Goal: Task Accomplishment & Management: Manage account settings

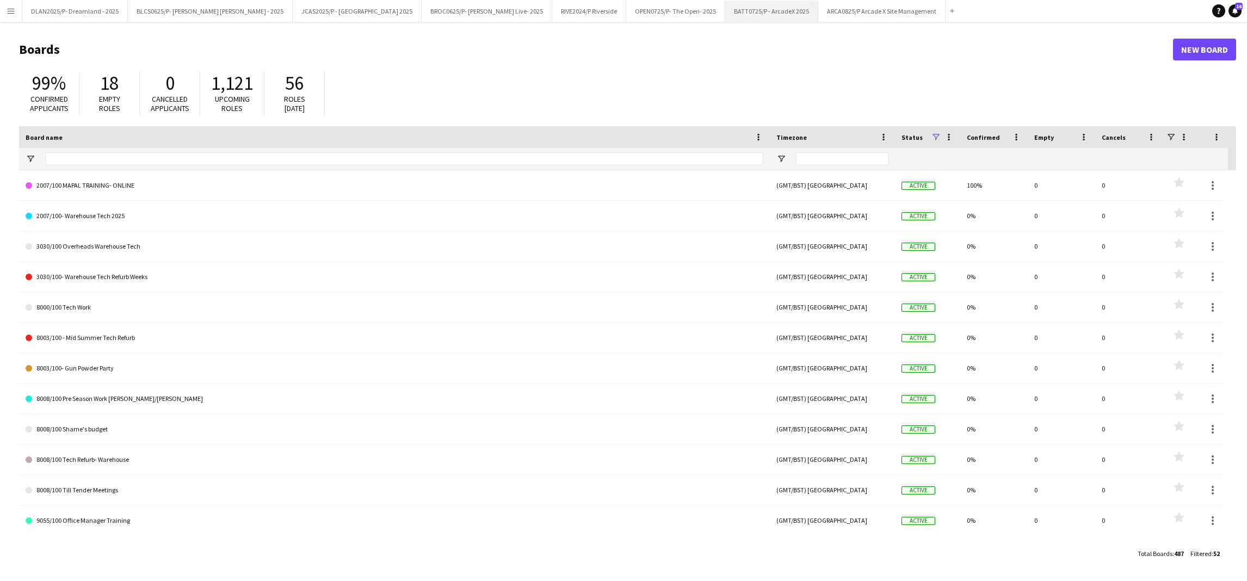
click at [725, 17] on button "BATT0725/P - ArcadeX 2025 Close" at bounding box center [771, 11] width 93 height 21
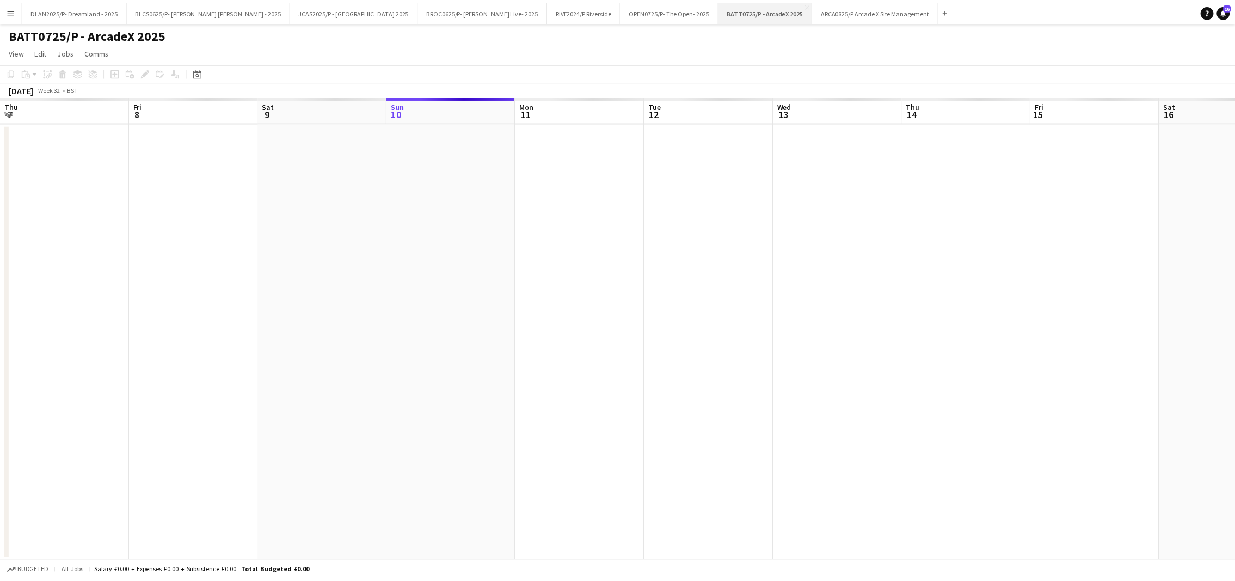
scroll to position [0, 260]
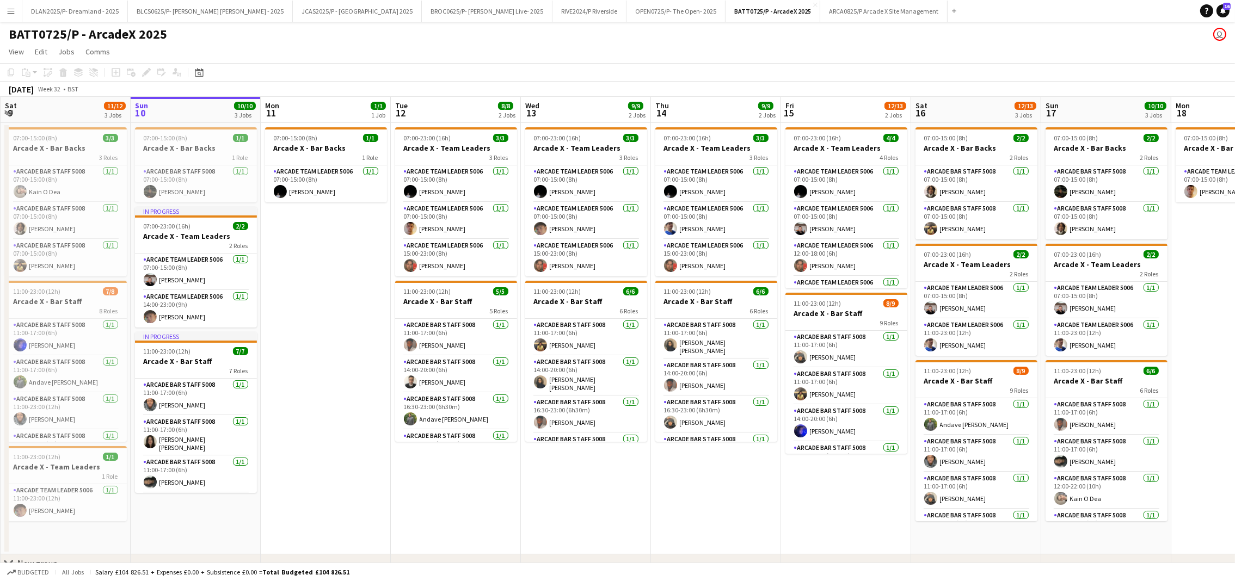
click at [354, 317] on app-date-cell "07:00-15:00 (8h) 1/1 Arcade X - Bar Backs 1 Role Arcade Team Leader 5006 [DATE]…" at bounding box center [326, 339] width 130 height 432
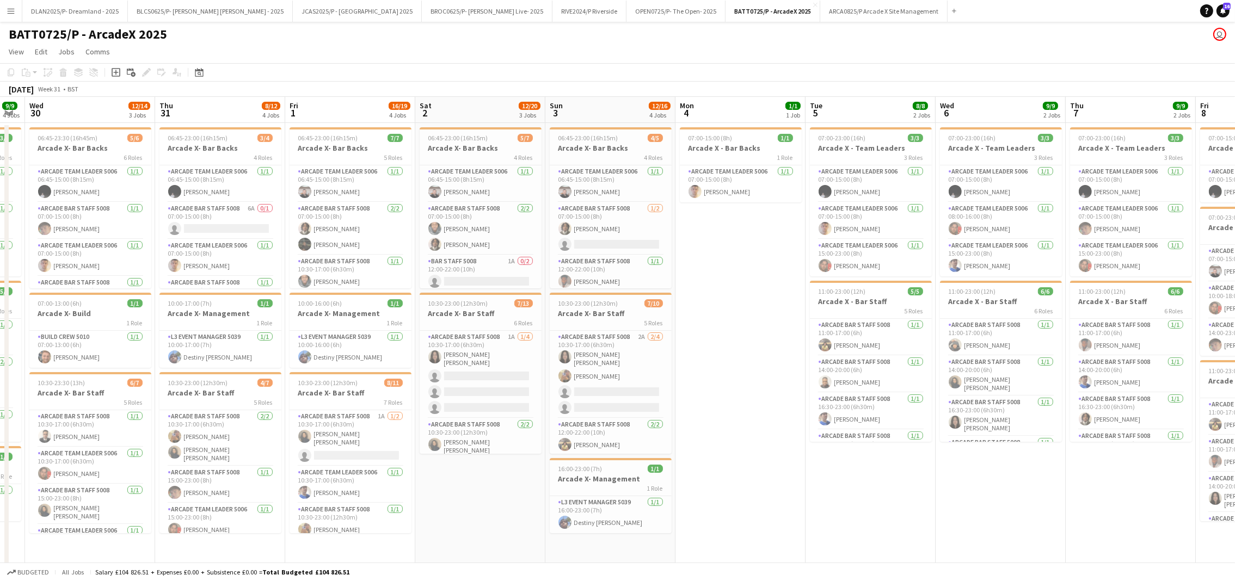
scroll to position [0, 225]
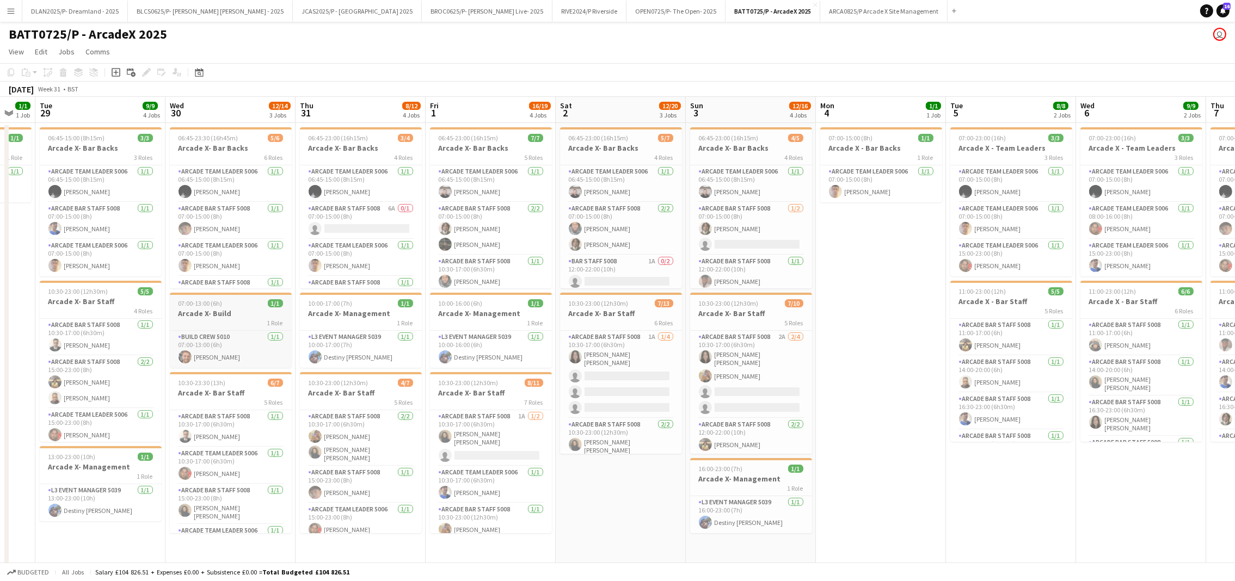
click at [210, 318] on div "1 Role" at bounding box center [231, 322] width 122 height 9
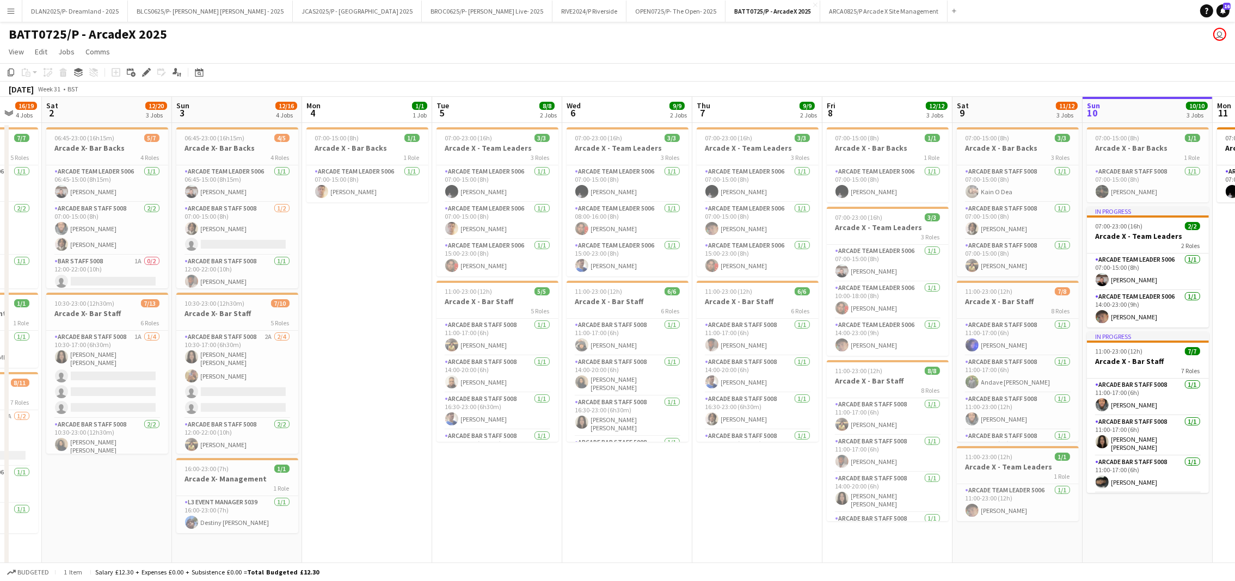
scroll to position [0, 404]
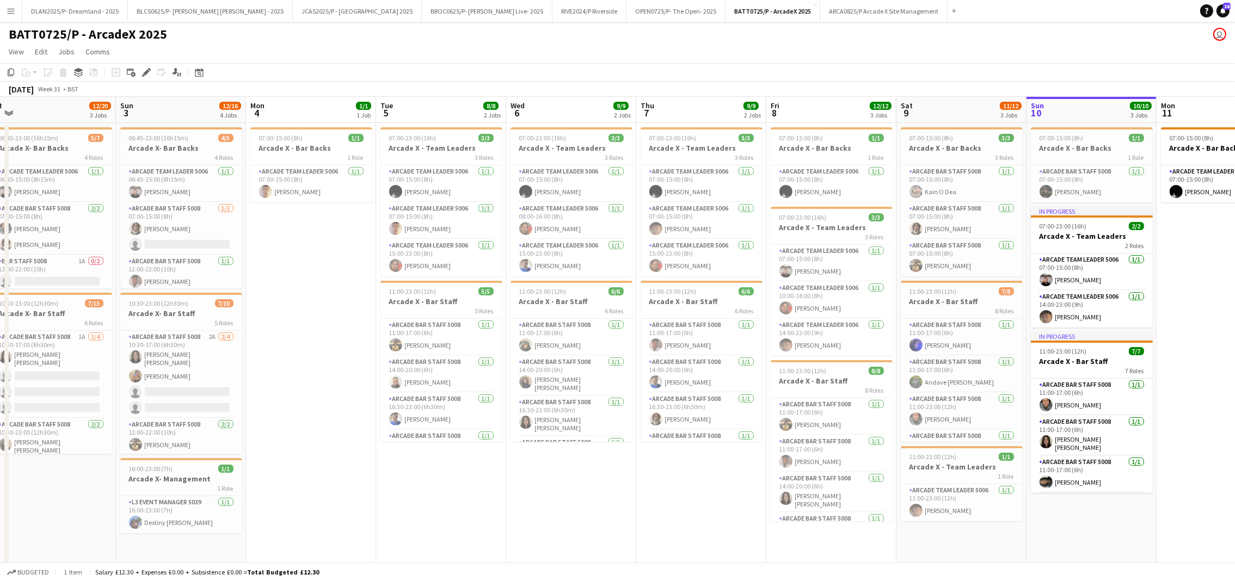
click at [727, 507] on app-date-cell "07:00-23:00 (16h) 3/3 Arcade X - Team Leaders 3 Roles Arcade Team Leader 5006 […" at bounding box center [701, 379] width 130 height 513
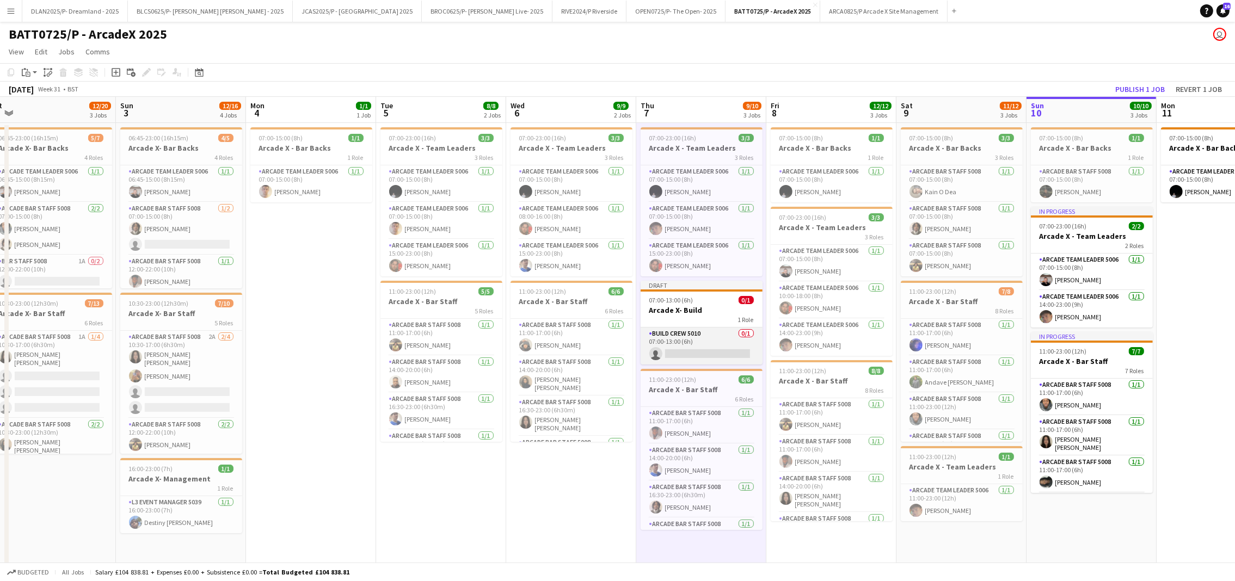
click at [676, 352] on app-card-role "Build Crew 5010 0/1 07:00-13:00 (6h) single-neutral-actions" at bounding box center [701, 346] width 122 height 37
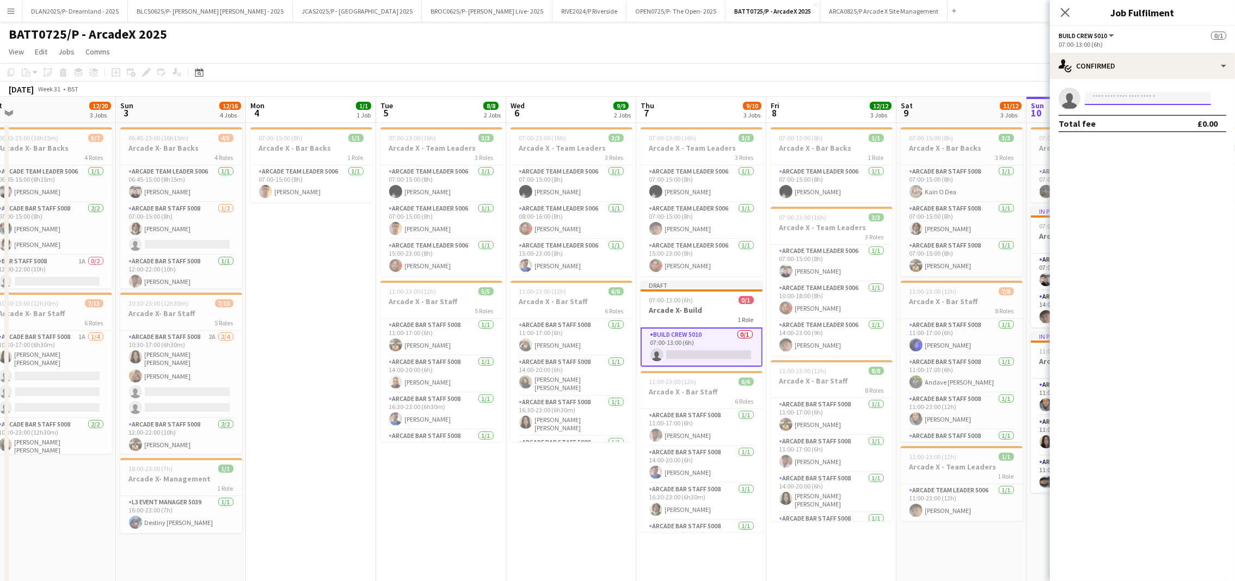
click at [1124, 99] on input at bounding box center [1148, 98] width 126 height 13
type input "******"
click at [1116, 117] on span "[PERSON_NAME]" at bounding box center [1124, 113] width 63 height 9
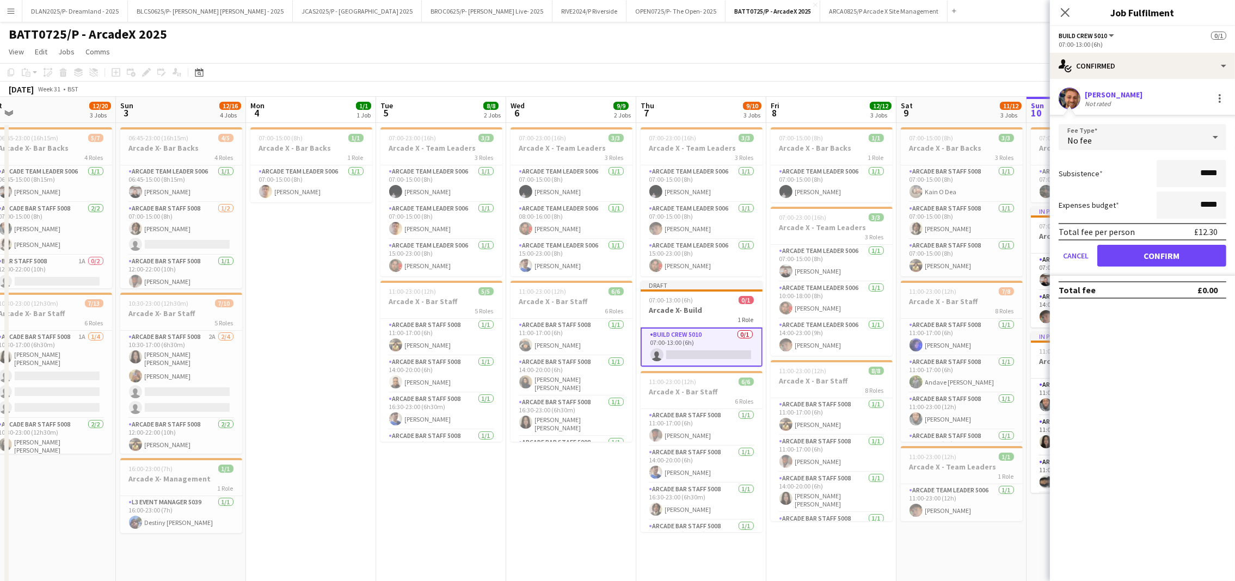
click at [1216, 138] on icon at bounding box center [1215, 137] width 13 height 22
click at [1132, 139] on div "No fee" at bounding box center [1131, 137] width 146 height 26
click at [1132, 139] on div at bounding box center [617, 290] width 1235 height 581
click at [1112, 146] on div "No fee" at bounding box center [1131, 137] width 146 height 26
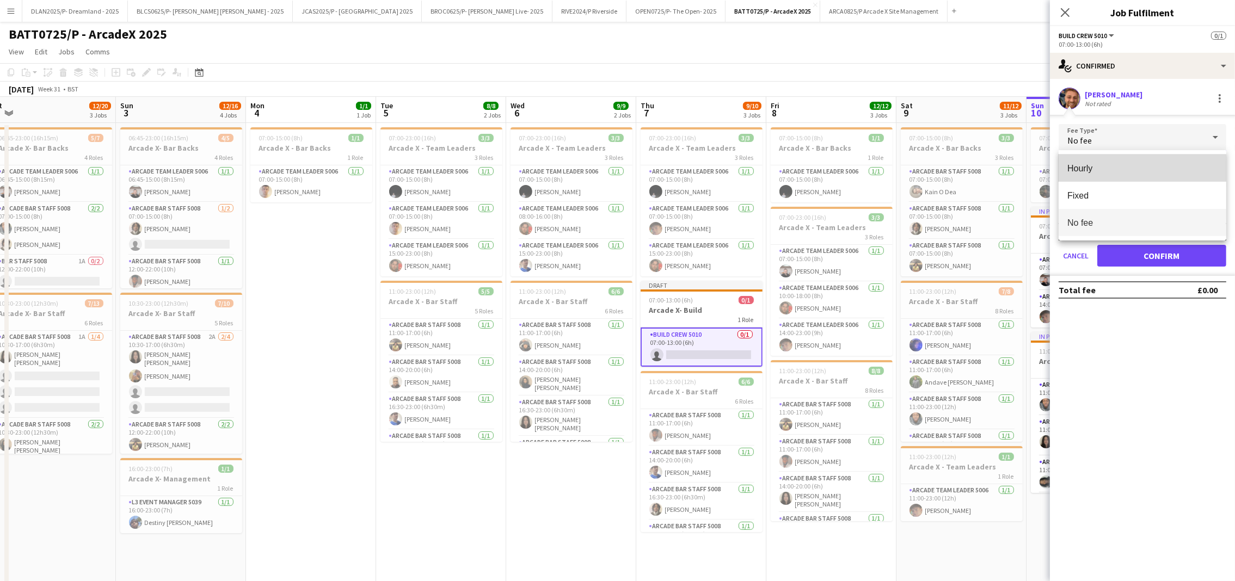
click at [1134, 168] on span "Hourly" at bounding box center [1142, 168] width 150 height 10
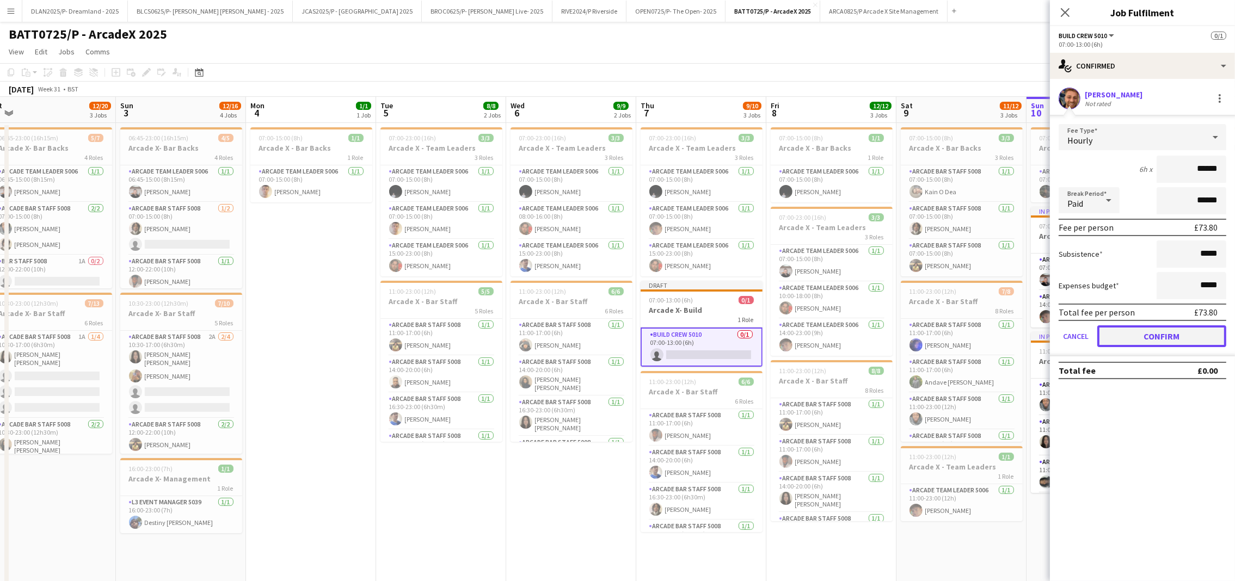
click at [1114, 335] on button "Confirm" at bounding box center [1161, 336] width 129 height 22
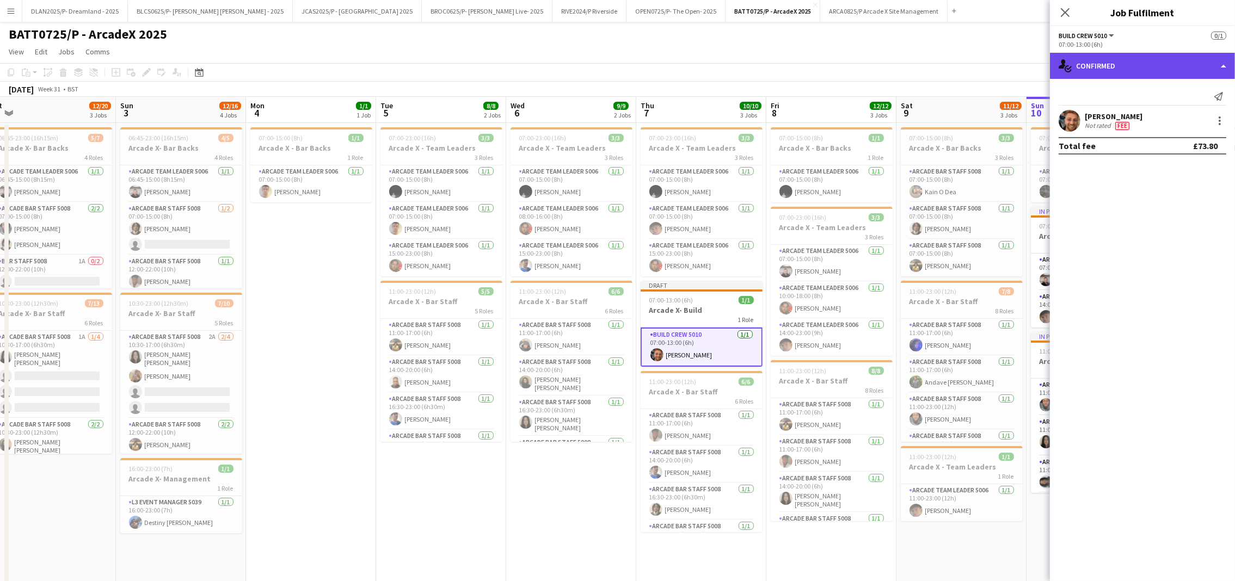
click at [1112, 69] on div "single-neutral-actions-check-2 Confirmed" at bounding box center [1142, 66] width 185 height 26
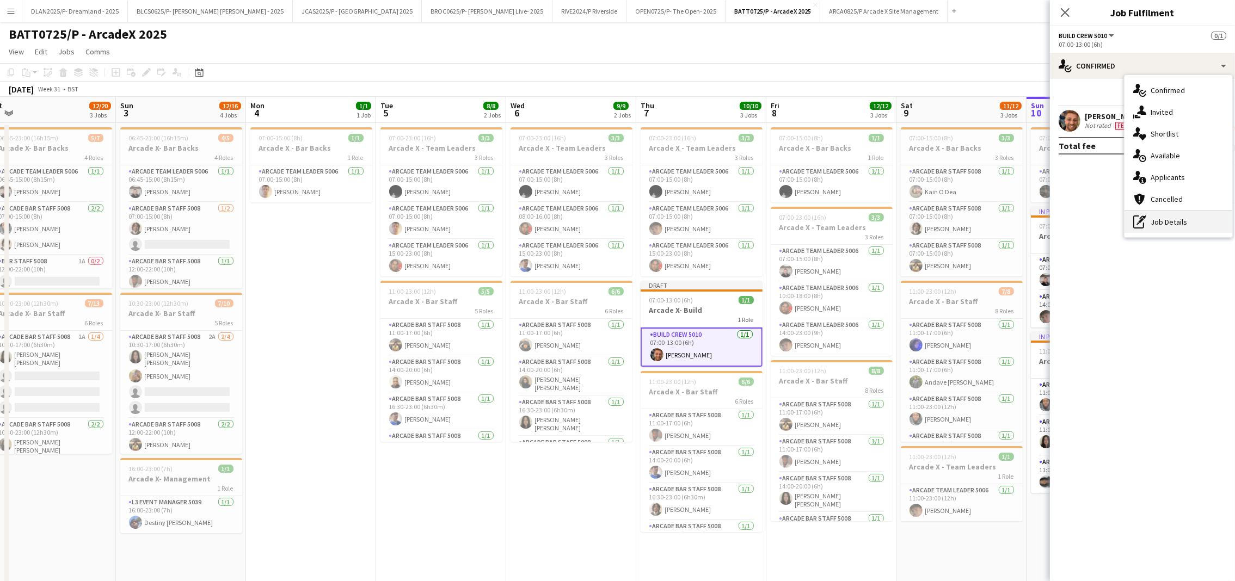
click at [1162, 228] on div "pen-write Job Details" at bounding box center [1178, 222] width 108 height 22
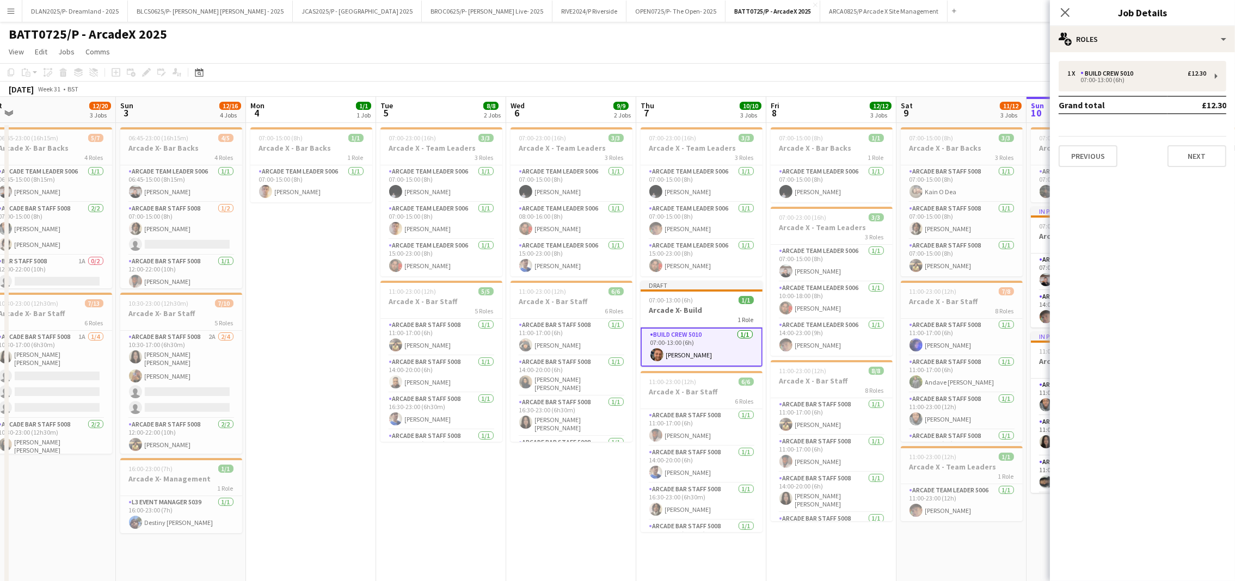
click at [1161, 57] on div "1 x Build Crew 5010 £12.30 07:00-13:00 (6h) Grand total £12.30 Previous Next" at bounding box center [1142, 114] width 185 height 124
click at [1141, 74] on div "1 x Build Crew 5010 £12.30" at bounding box center [1136, 74] width 139 height 8
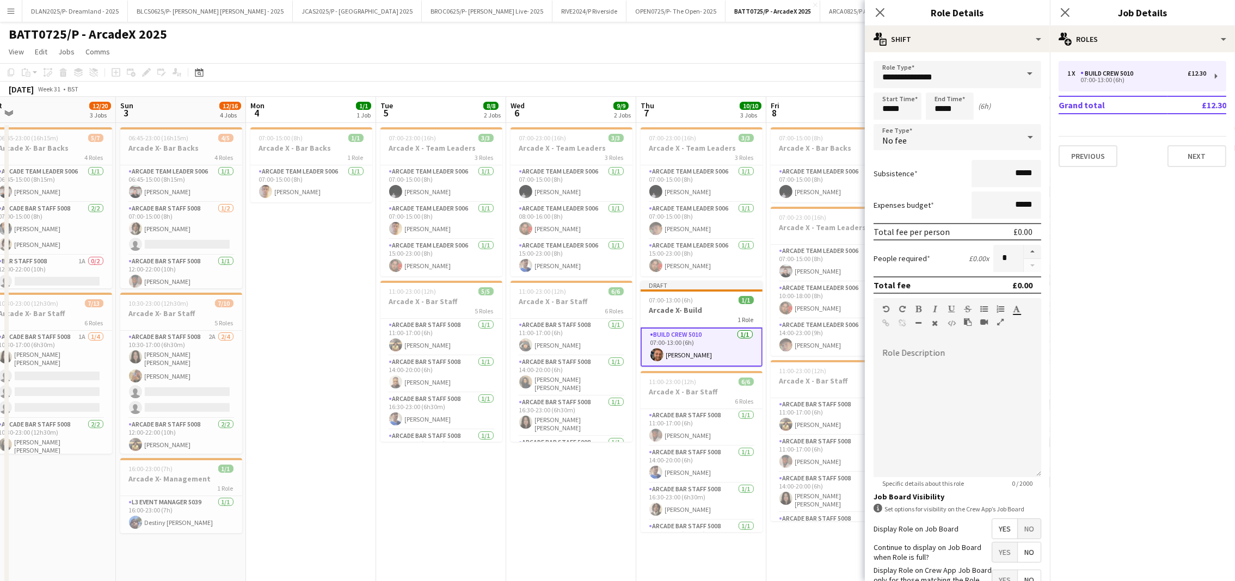
click at [1018, 77] on span at bounding box center [1029, 74] width 23 height 26
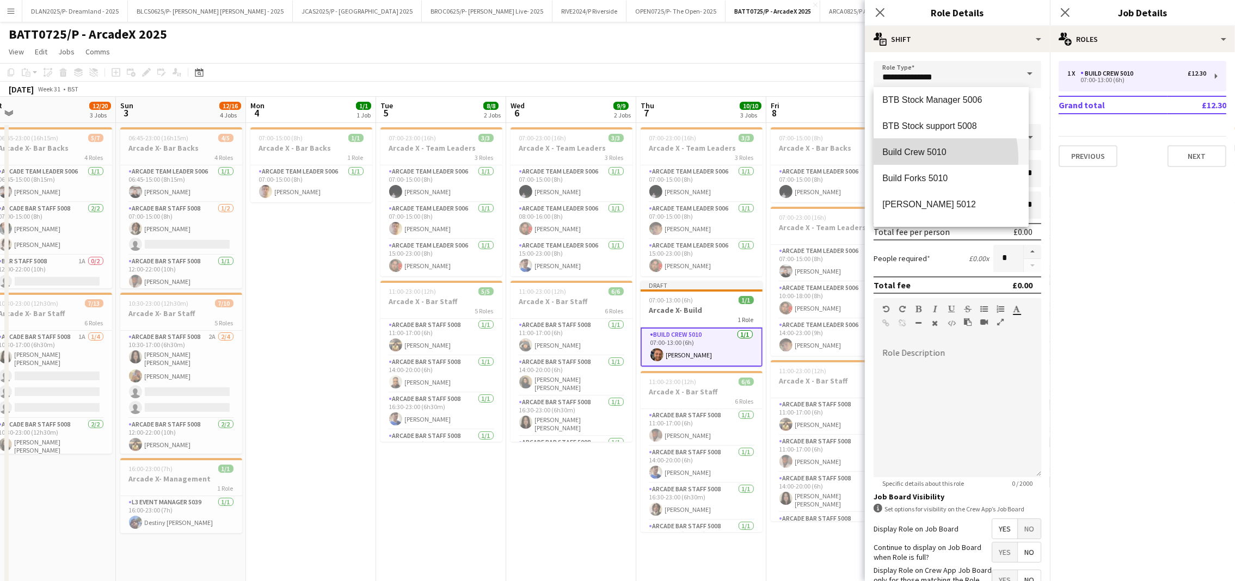
click at [915, 158] on mat-option "Build Crew 5010" at bounding box center [950, 152] width 155 height 26
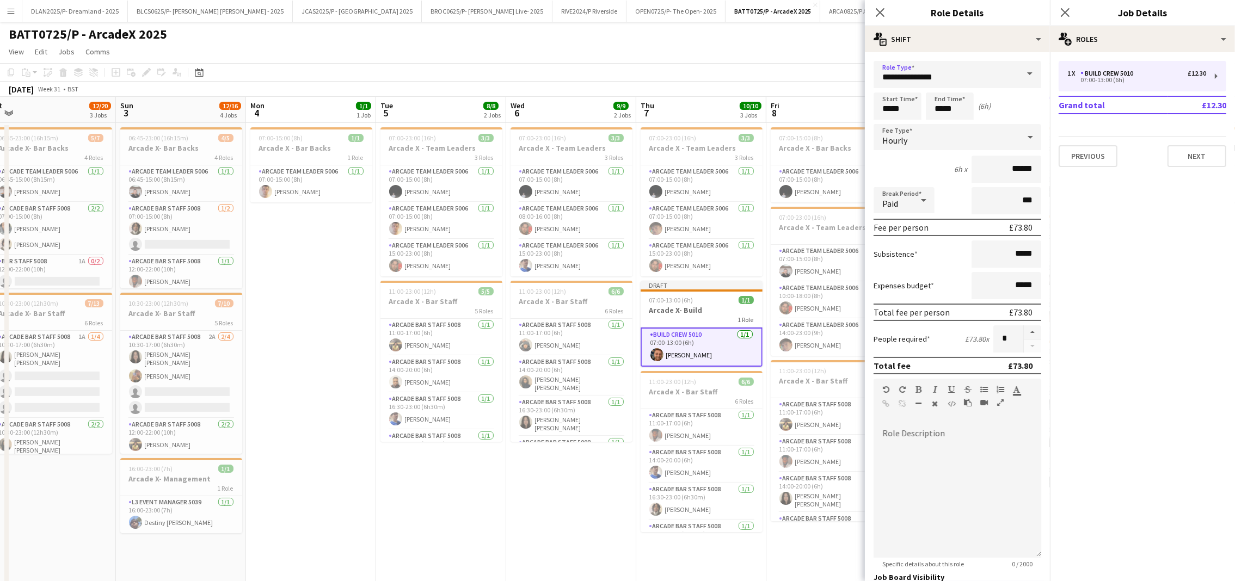
click at [1197, 273] on mat-expansion-panel "pencil3 General details 1 x Build Crew 5010 £12.30 07:00-13:00 (6h) Grand total…" at bounding box center [1142, 316] width 185 height 529
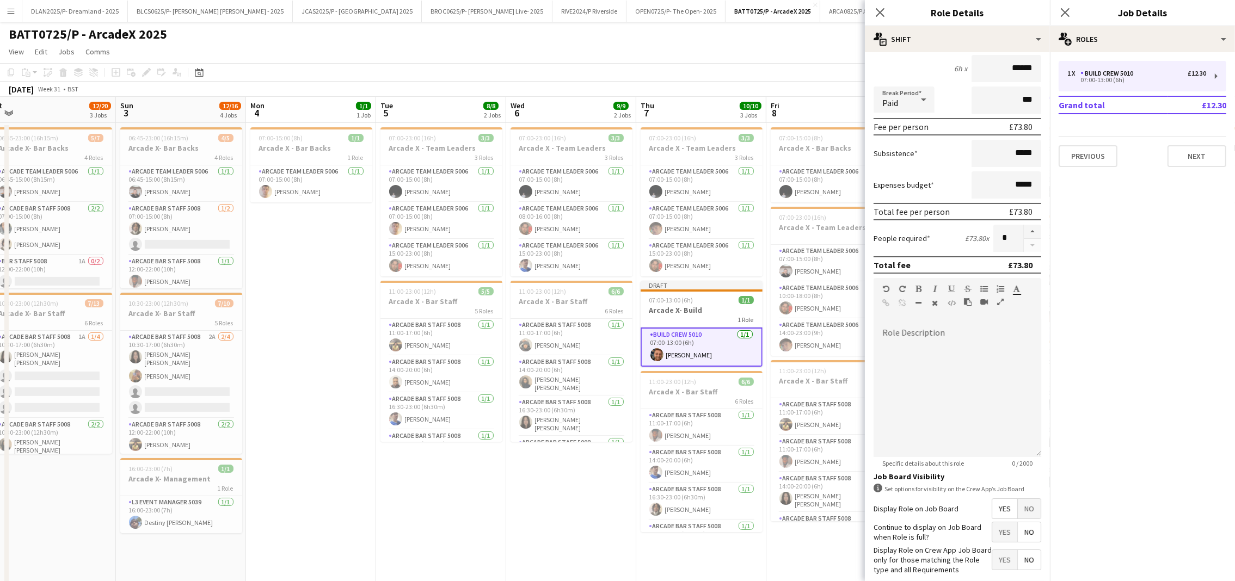
scroll to position [0, 0]
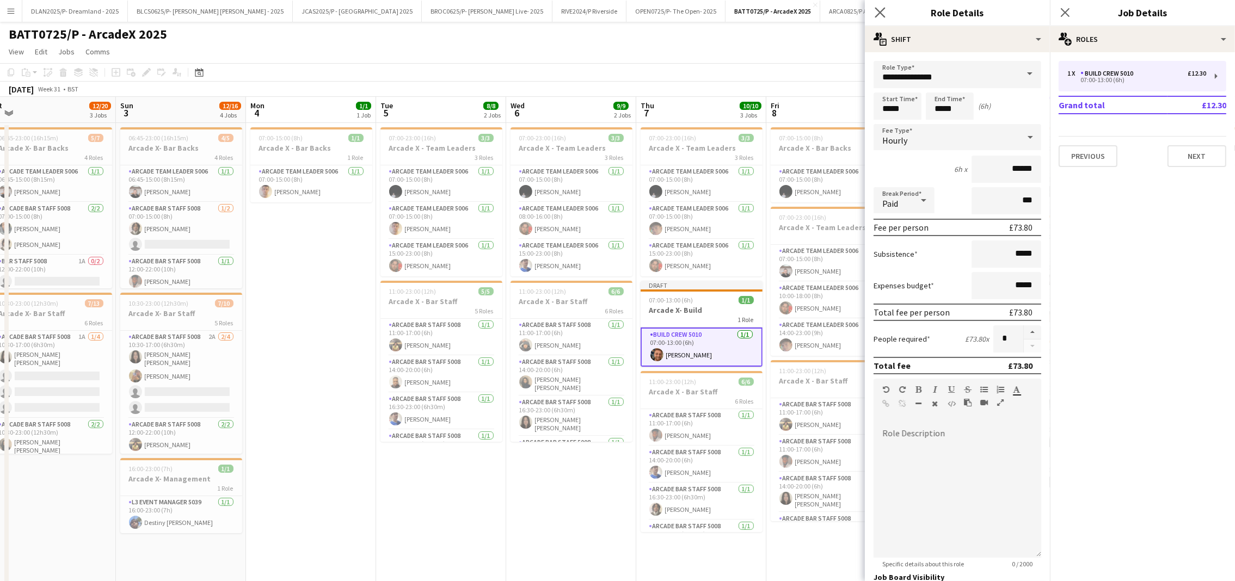
click at [874, 19] on app-icon "Close pop-in" at bounding box center [880, 13] width 16 height 16
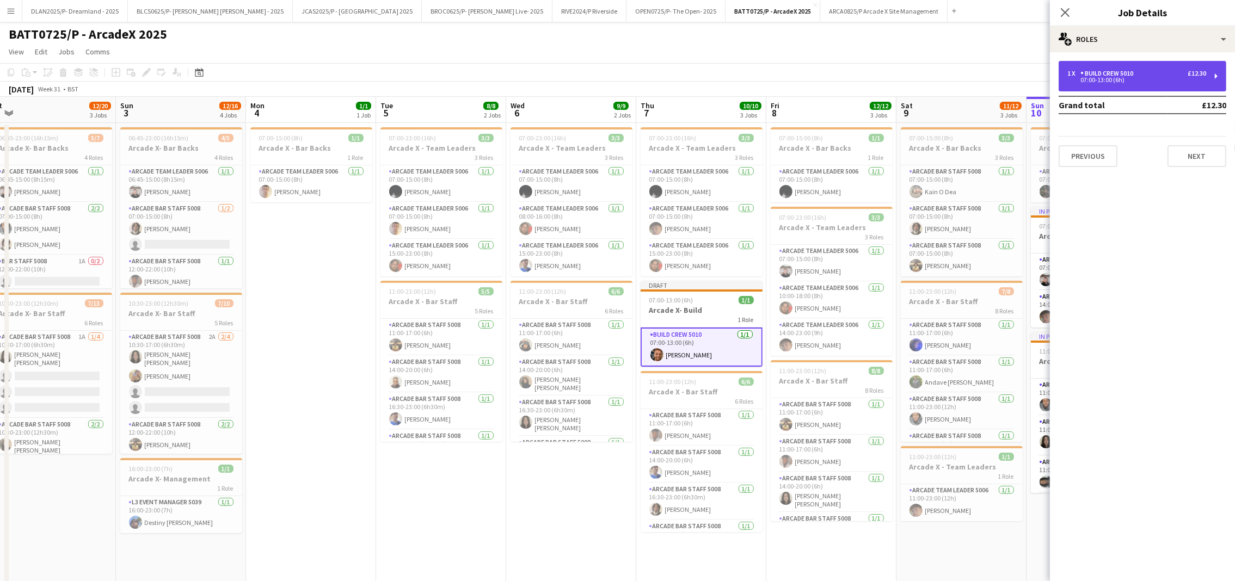
click at [1160, 79] on div "07:00-13:00 (6h)" at bounding box center [1136, 79] width 139 height 5
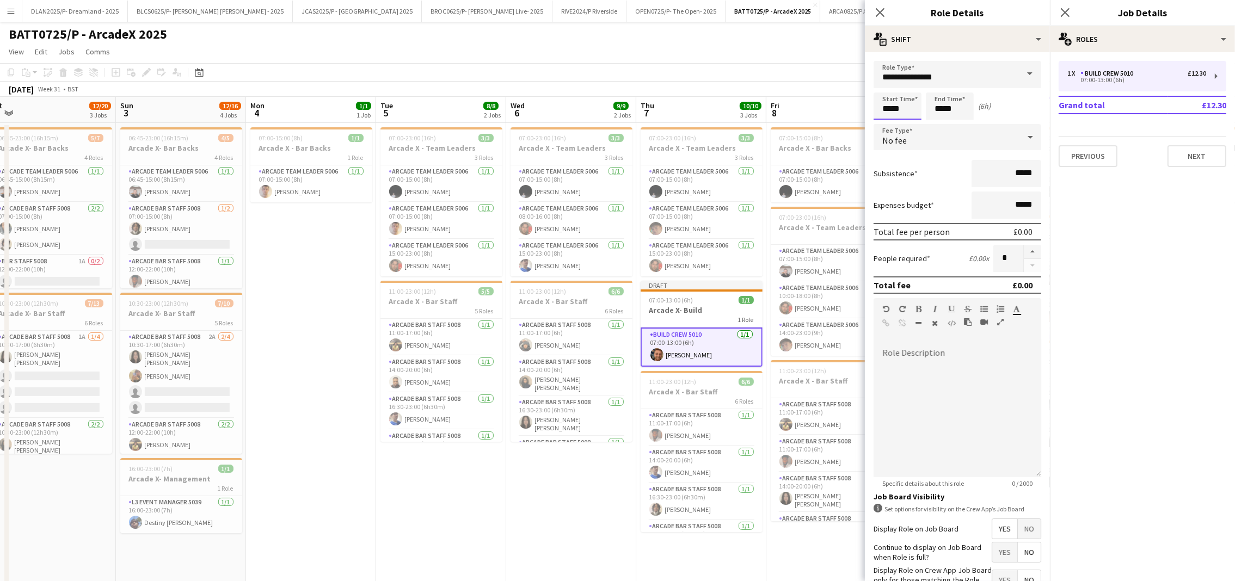
click at [905, 106] on input "*****" at bounding box center [897, 106] width 48 height 27
type input "*****"
click at [886, 84] on div at bounding box center [887, 87] width 22 height 11
click at [884, 13] on app-icon "Close pop-in" at bounding box center [880, 13] width 16 height 16
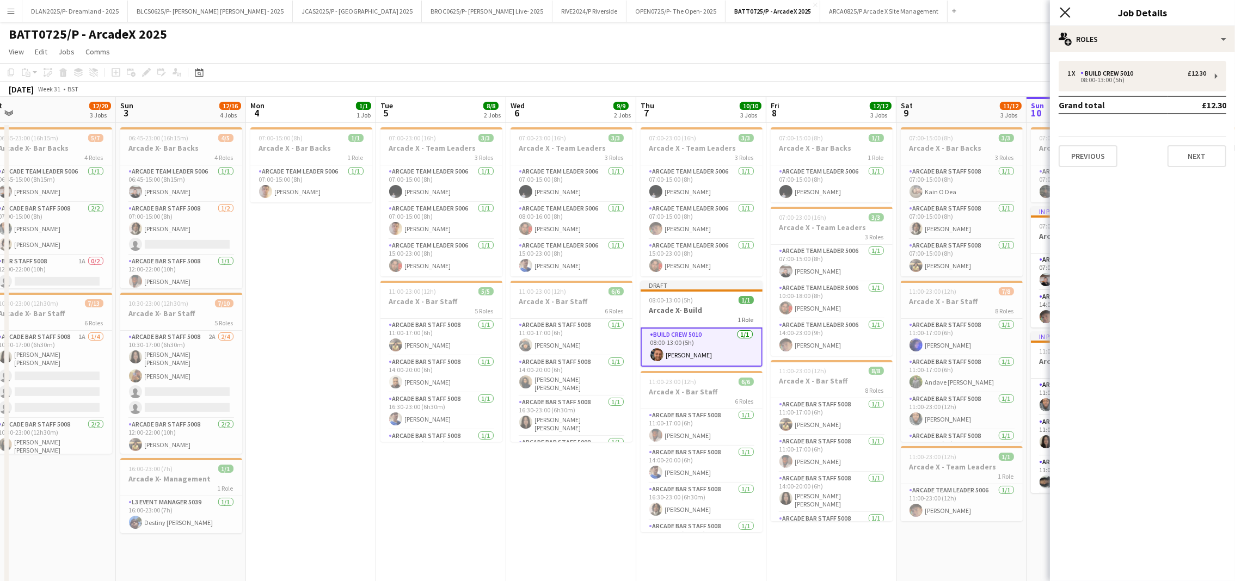
click at [1063, 14] on icon at bounding box center [1064, 12] width 10 height 10
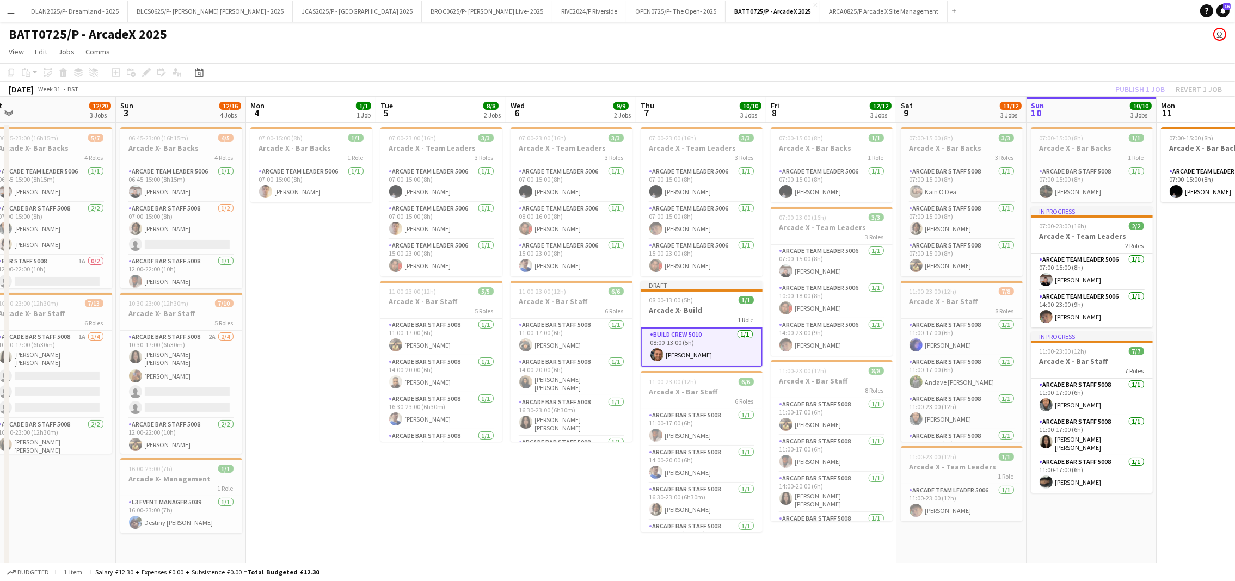
click at [1124, 90] on div "Publish 1 job Revert 1 job" at bounding box center [1168, 89] width 133 height 14
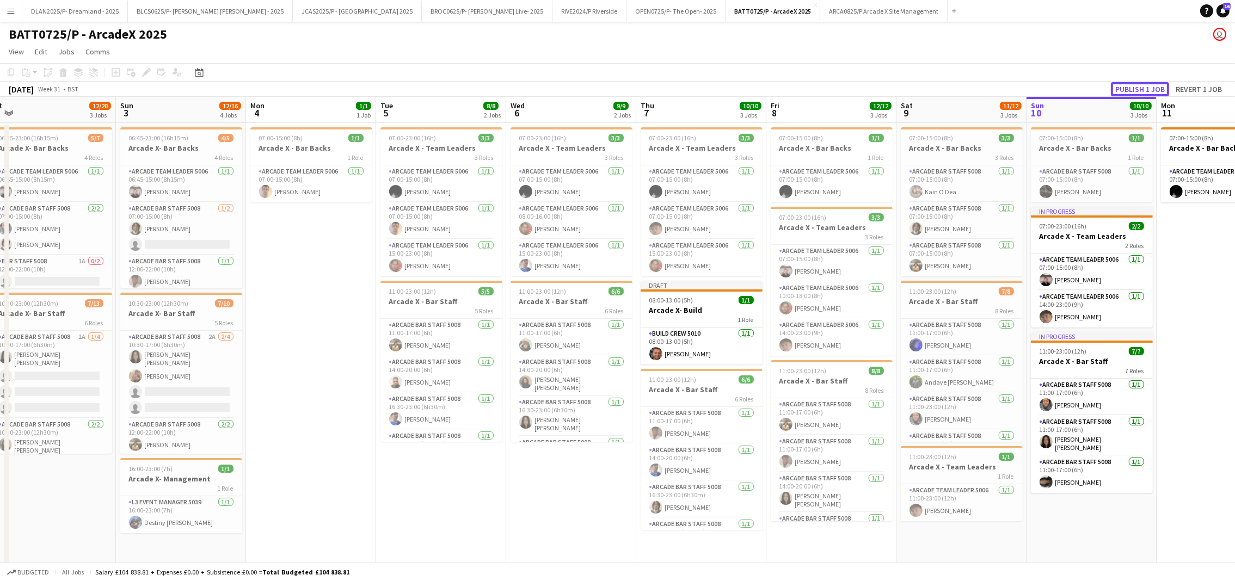
click at [1124, 90] on button "Publish 1 job" at bounding box center [1140, 89] width 58 height 14
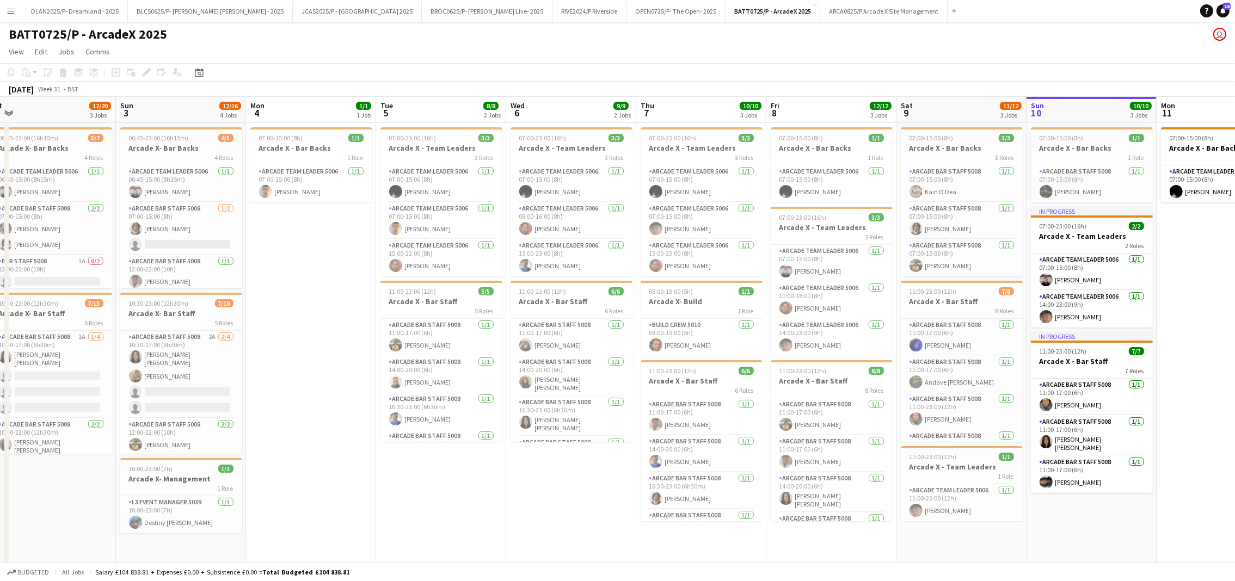
click at [902, 54] on app-page-menu "View Day view expanded Day view collapsed Month view Date picker Jump to [DATE]…" at bounding box center [617, 52] width 1235 height 21
click at [544, 341] on app-card-role "Arcade Bar Staff 5008 [DATE] 11:00-17:00 (6h) [PERSON_NAME]" at bounding box center [571, 337] width 122 height 37
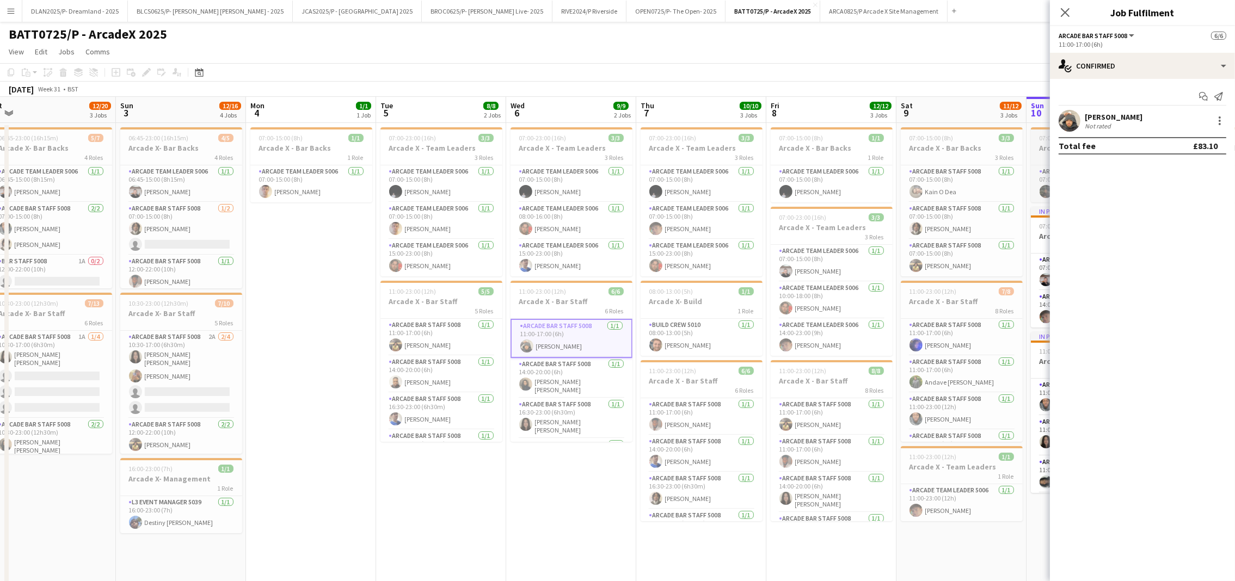
click at [1041, 128] on div at bounding box center [1092, 128] width 122 height 2
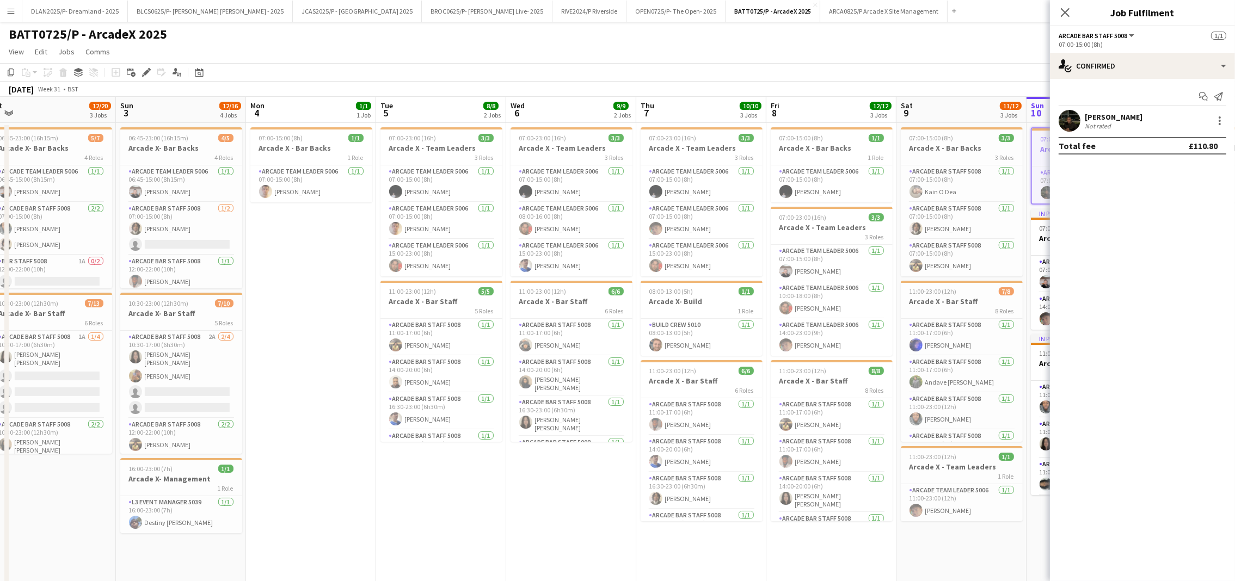
click at [1068, 126] on app-user-avatar at bounding box center [1069, 121] width 22 height 22
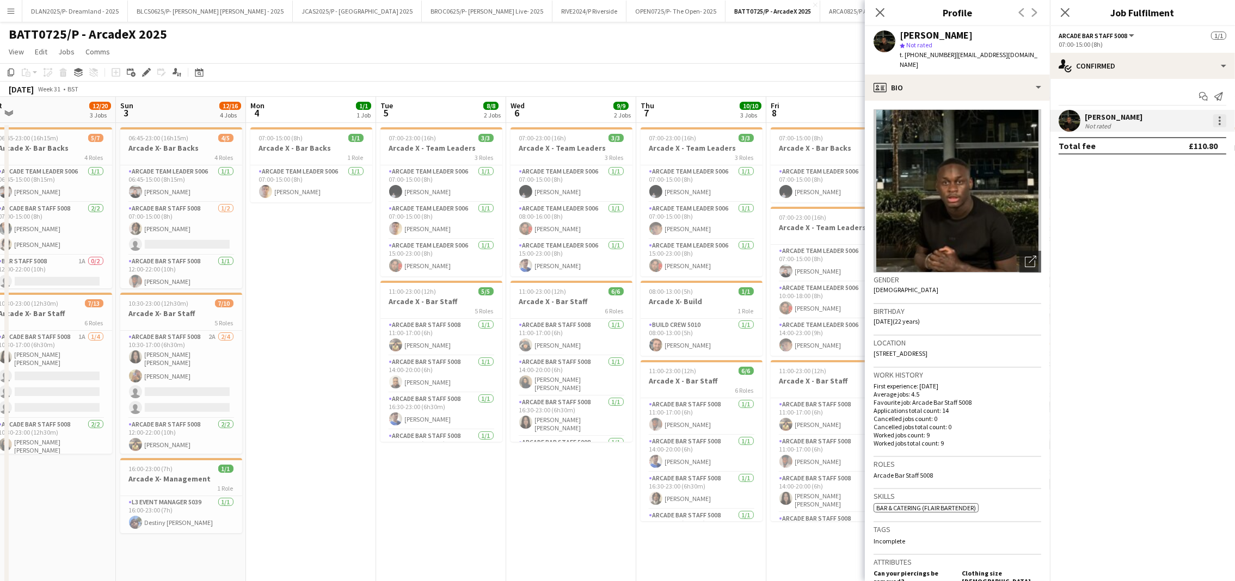
click at [1223, 116] on div at bounding box center [1219, 120] width 13 height 13
click at [1080, 225] on div at bounding box center [617, 290] width 1235 height 581
click at [1076, 54] on div "single-neutral-actions-check-2 Confirmed" at bounding box center [1142, 66] width 185 height 26
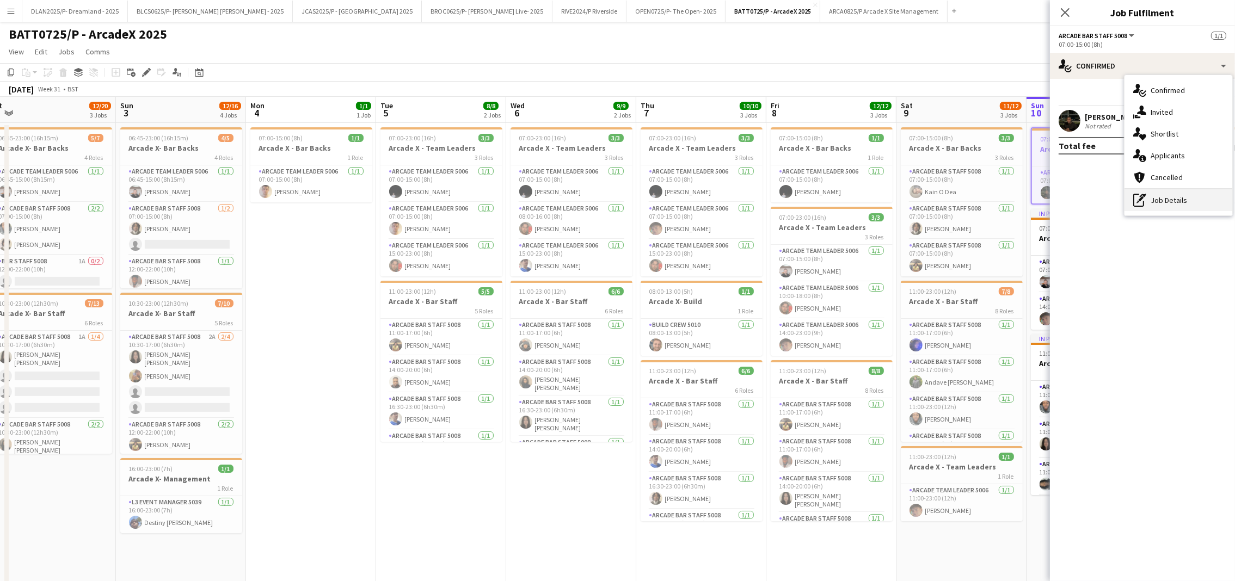
click at [1158, 197] on div "pen-write Job Details" at bounding box center [1178, 200] width 108 height 22
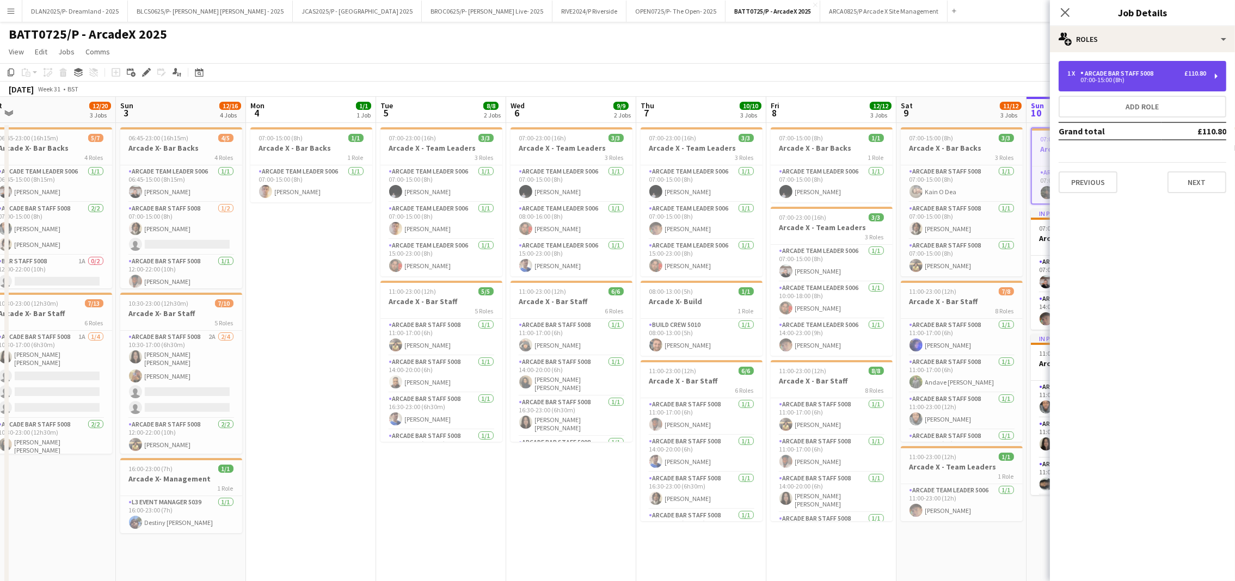
click at [1148, 88] on div "1 x Arcade Bar Staff 5008 £110.80 07:00-15:00 (8h)" at bounding box center [1142, 76] width 168 height 30
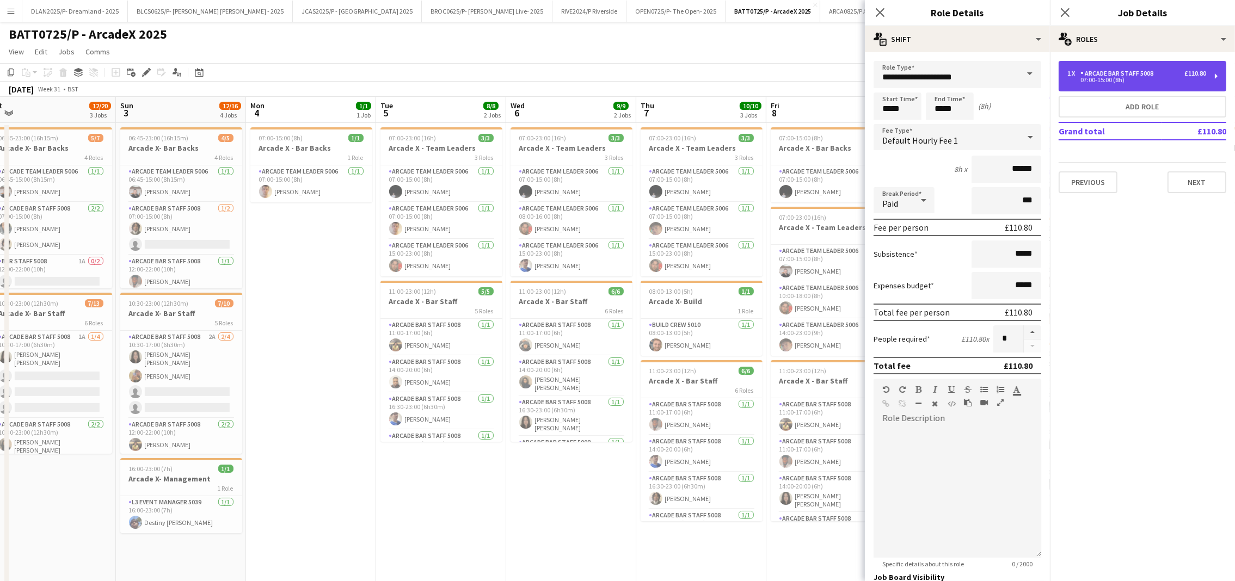
click at [1148, 88] on div "1 x Arcade Bar Staff 5008 £110.80 07:00-15:00 (8h)" at bounding box center [1142, 76] width 168 height 30
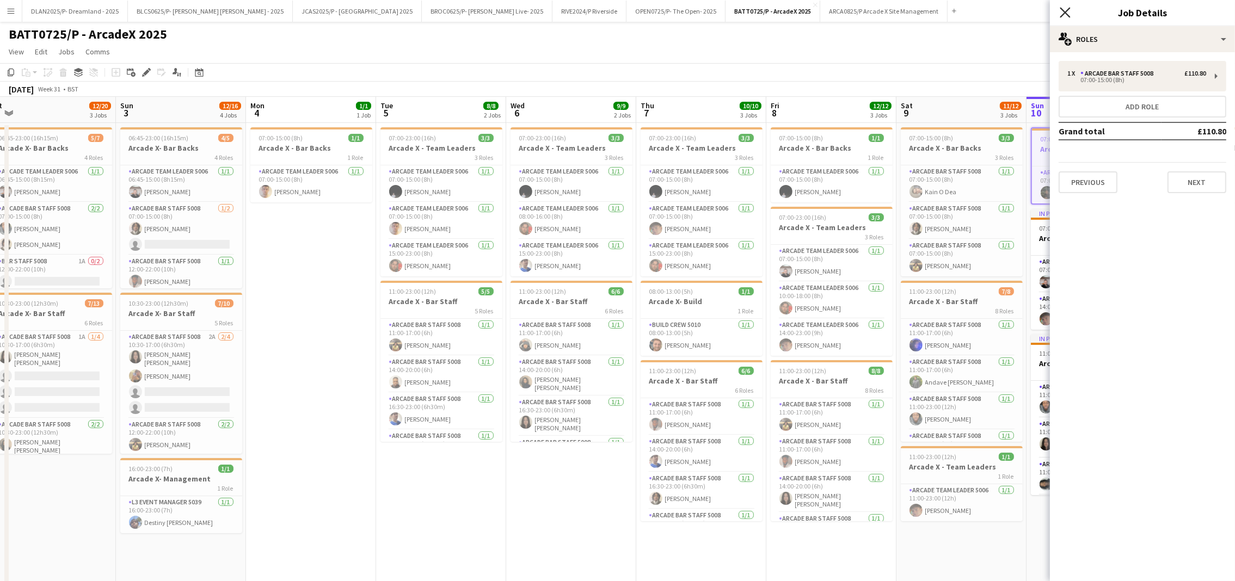
click at [1063, 9] on icon "Close pop-in" at bounding box center [1064, 12] width 10 height 10
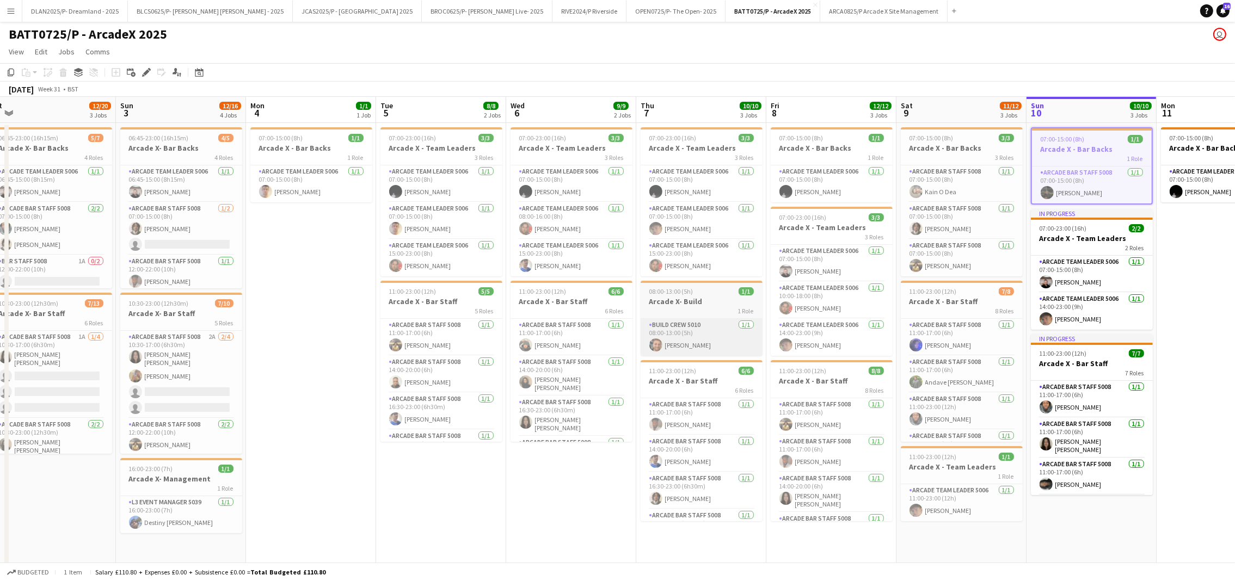
click at [697, 356] on app-card-role "Build Crew 5010 [DATE] 08:00-13:00 (5h) [PERSON_NAME]" at bounding box center [701, 337] width 122 height 37
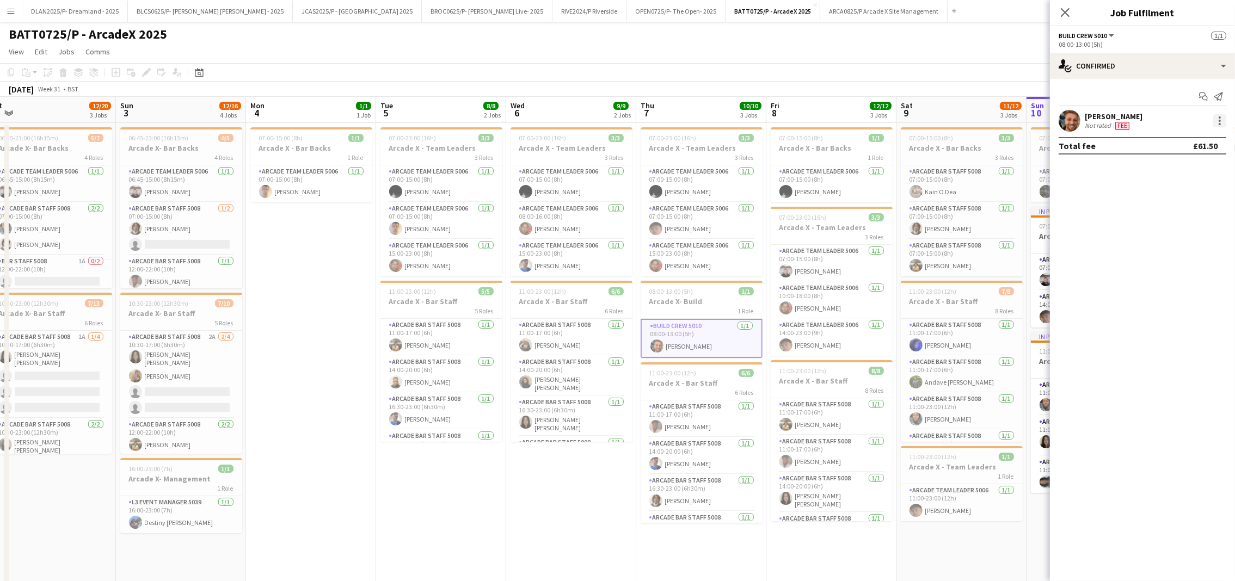
click at [1219, 123] on div at bounding box center [1219, 124] width 2 height 2
click at [1124, 256] on div at bounding box center [617, 290] width 1235 height 581
click at [1066, 17] on icon "Close pop-in" at bounding box center [1064, 12] width 10 height 10
